Goal: Information Seeking & Learning: Learn about a topic

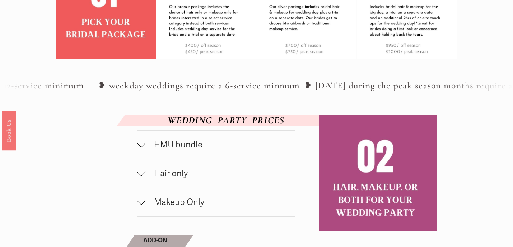
scroll to position [317, 0]
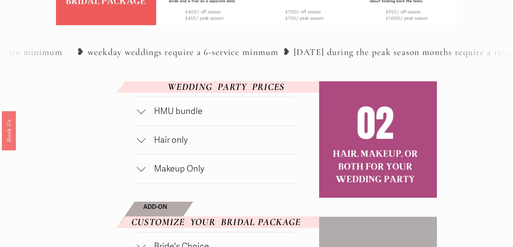
click at [142, 144] on div at bounding box center [141, 139] width 9 height 9
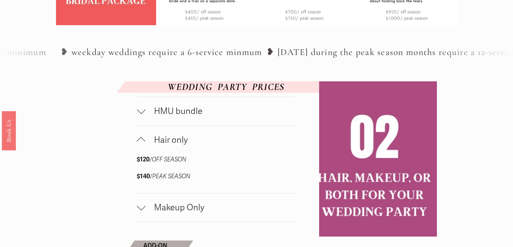
click at [143, 145] on div at bounding box center [141, 141] width 9 height 9
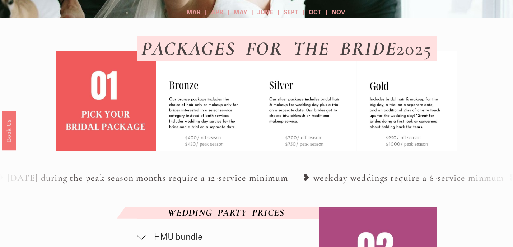
scroll to position [0, 0]
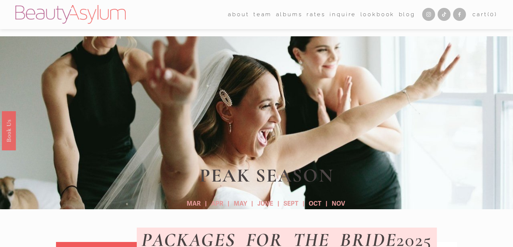
click at [313, 17] on link "Rates" at bounding box center [316, 14] width 19 height 11
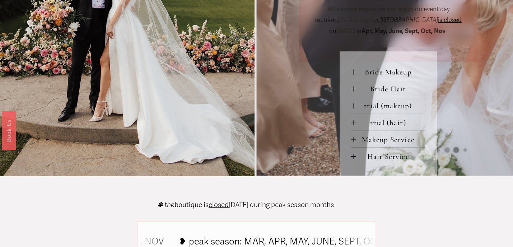
scroll to position [316, 0]
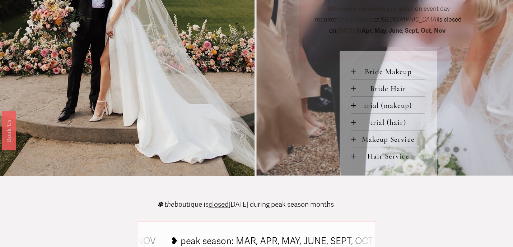
click at [354, 156] on div at bounding box center [353, 155] width 5 height 5
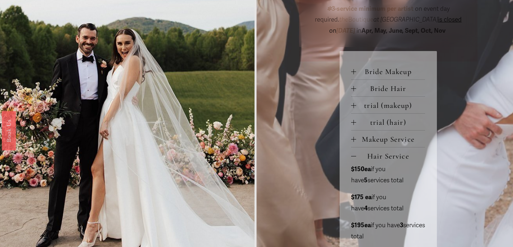
click at [354, 156] on div at bounding box center [353, 155] width 5 height 5
